Goal: Information Seeking & Learning: Learn about a topic

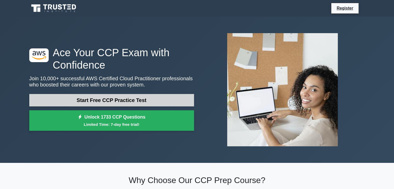
click at [83, 99] on link "Start Free CCP Practice Test" at bounding box center [111, 100] width 165 height 12
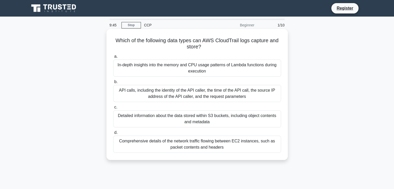
click at [152, 96] on div "API calls, including the identity of the API caller, the time of the API call, …" at bounding box center [197, 93] width 168 height 17
click at [113, 84] on input "b. API calls, including the identity of the API caller, the time of the API cal…" at bounding box center [113, 81] width 0 height 3
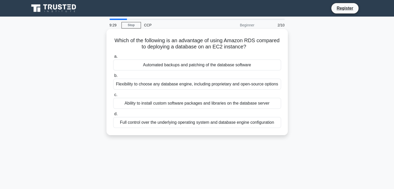
click at [174, 65] on div "Automated backups and patching of the database software" at bounding box center [197, 65] width 168 height 11
click at [113, 58] on input "a. Automated backups and patching of the database software" at bounding box center [113, 56] width 0 height 3
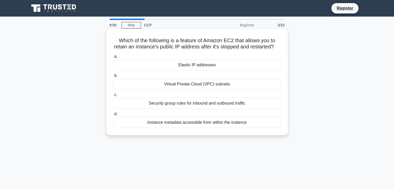
click at [180, 109] on div "Security group rules for inbound and outbound traffic" at bounding box center [197, 103] width 168 height 11
click at [113, 97] on input "c. Security group rules for inbound and outbound traffic" at bounding box center [113, 94] width 0 height 3
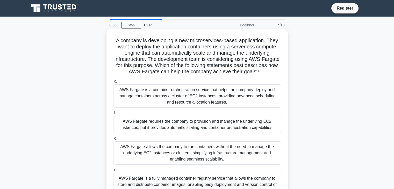
click at [185, 131] on div "AWS Fargate requires the company to provision and manage the underlying EC2 ins…" at bounding box center [197, 124] width 168 height 17
click at [113, 115] on input "b. AWS Fargate requires the company to provision and manage the underlying EC2 …" at bounding box center [113, 112] width 0 height 3
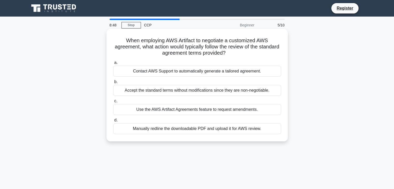
click at [178, 112] on div "Use the AWS Artifact Agreements feature to request amendments." at bounding box center [197, 109] width 168 height 11
click at [113, 103] on input "c. Use the AWS Artifact Agreements feature to request amendments." at bounding box center [113, 100] width 0 height 3
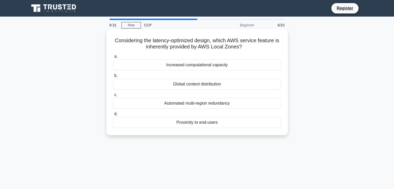
click at [172, 86] on div "Global content distribution" at bounding box center [197, 84] width 168 height 11
click at [113, 77] on input "b. Global content distribution" at bounding box center [113, 75] width 0 height 3
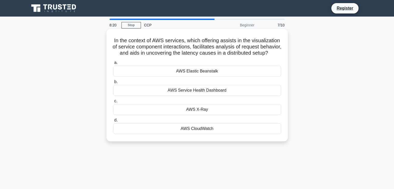
click at [185, 73] on div "AWS Elastic Beanstalk" at bounding box center [197, 71] width 168 height 11
click at [113, 64] on input "a. AWS Elastic Beanstalk" at bounding box center [113, 62] width 0 height 3
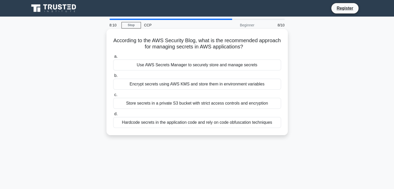
click at [183, 86] on div "Encrypt secrets using AWS KMS and store them in environment variables" at bounding box center [197, 84] width 168 height 11
click at [113, 77] on input "b. Encrypt secrets using AWS KMS and store them in environment variables" at bounding box center [113, 75] width 0 height 3
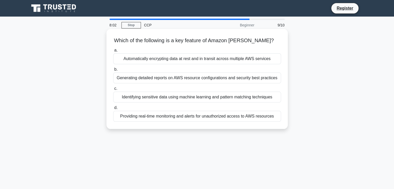
click at [179, 78] on div "Generating detailed reports on AWS resource configurations and security best pr…" at bounding box center [197, 78] width 168 height 11
click at [113, 71] on input "b. Generating detailed reports on AWS resource configurations and security best…" at bounding box center [113, 69] width 0 height 3
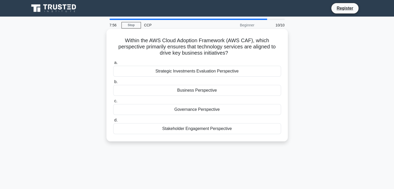
click at [181, 107] on div "Governance Perspective" at bounding box center [197, 109] width 168 height 11
click at [113, 103] on input "c. Governance Perspective" at bounding box center [113, 100] width 0 height 3
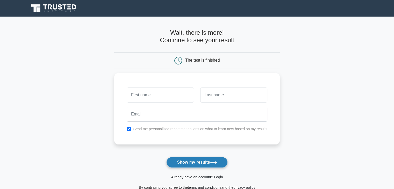
click at [190, 161] on button "Show my results" at bounding box center [196, 162] width 61 height 11
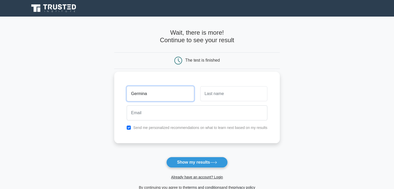
type input "Germina"
click at [225, 95] on input "text" at bounding box center [233, 93] width 67 height 15
type input "Maloma"
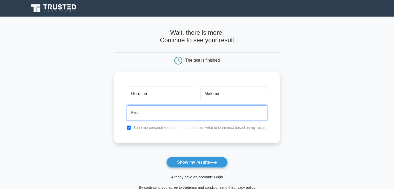
click at [215, 106] on input "email" at bounding box center [197, 112] width 141 height 15
type input "[EMAIL_ADDRESS][DOMAIN_NAME]"
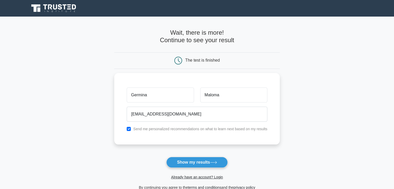
click at [208, 171] on div "Already have an account? Login" at bounding box center [196, 174] width 165 height 12
click at [201, 164] on button "Show my results" at bounding box center [196, 162] width 61 height 11
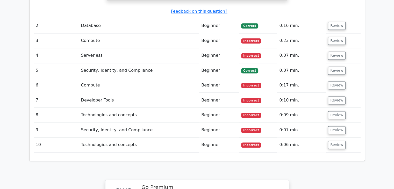
scroll to position [695, 0]
